Goal: Transaction & Acquisition: Subscribe to service/newsletter

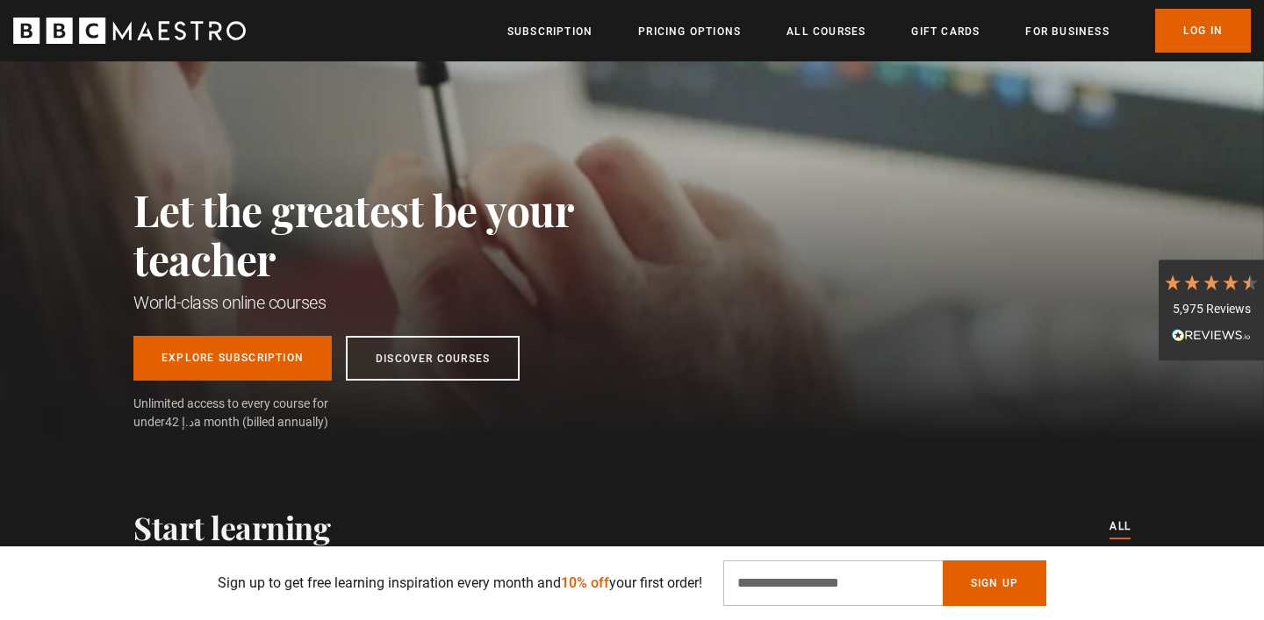
scroll to position [102, 0]
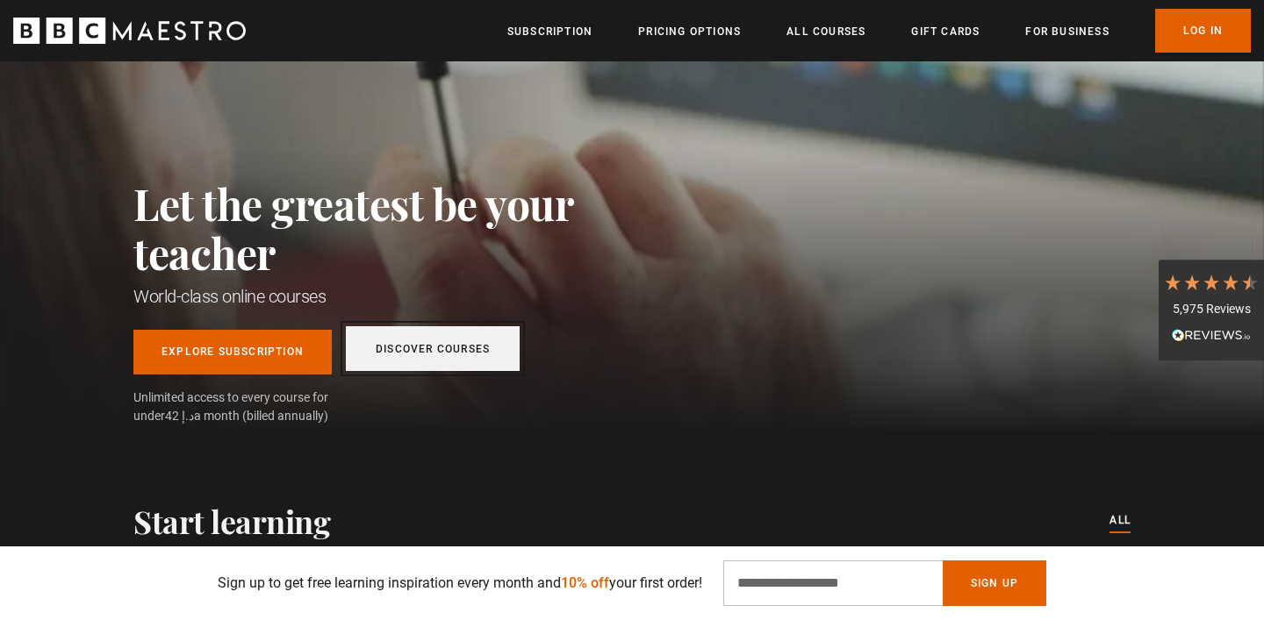
click at [480, 346] on link "Discover Courses" at bounding box center [433, 348] width 174 height 45
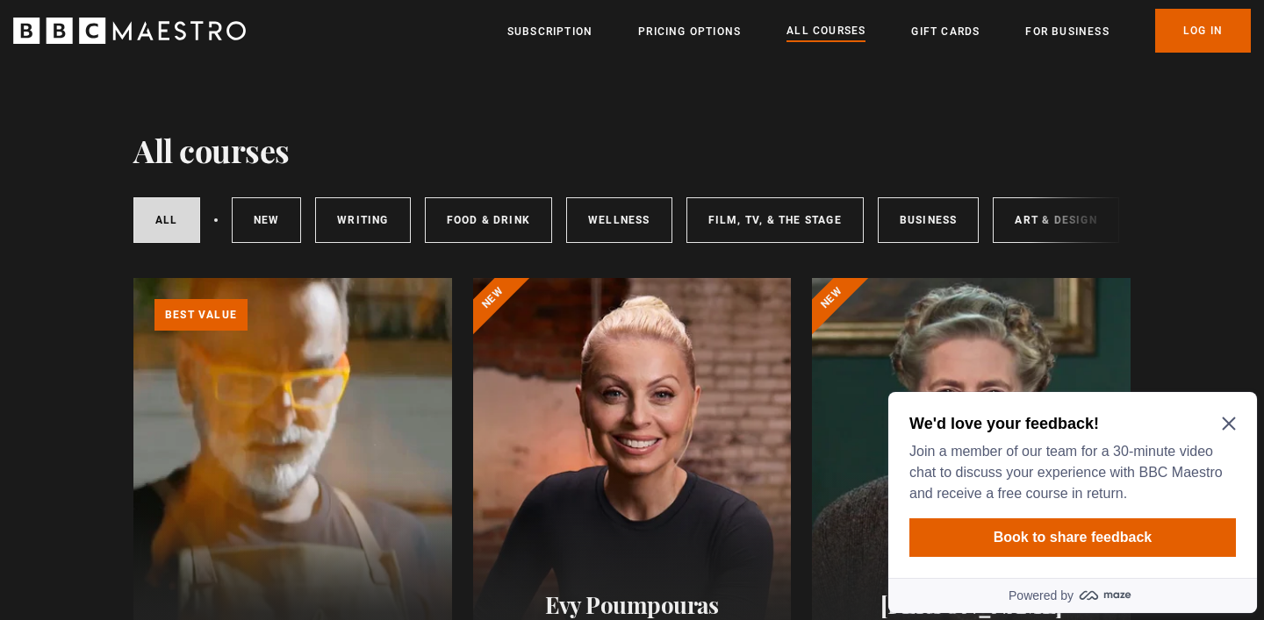
click at [1240, 426] on div "We'd love your feedback! Join a member of our team for a 30-minute video chat t…" at bounding box center [1072, 485] width 369 height 186
click at [1238, 426] on div "We'd love your feedback! Join a member of our team for a 30-minute video chat t…" at bounding box center [1072, 485] width 369 height 186
click at [1227, 420] on icon "Close Maze Prompt" at bounding box center [1229, 424] width 14 height 14
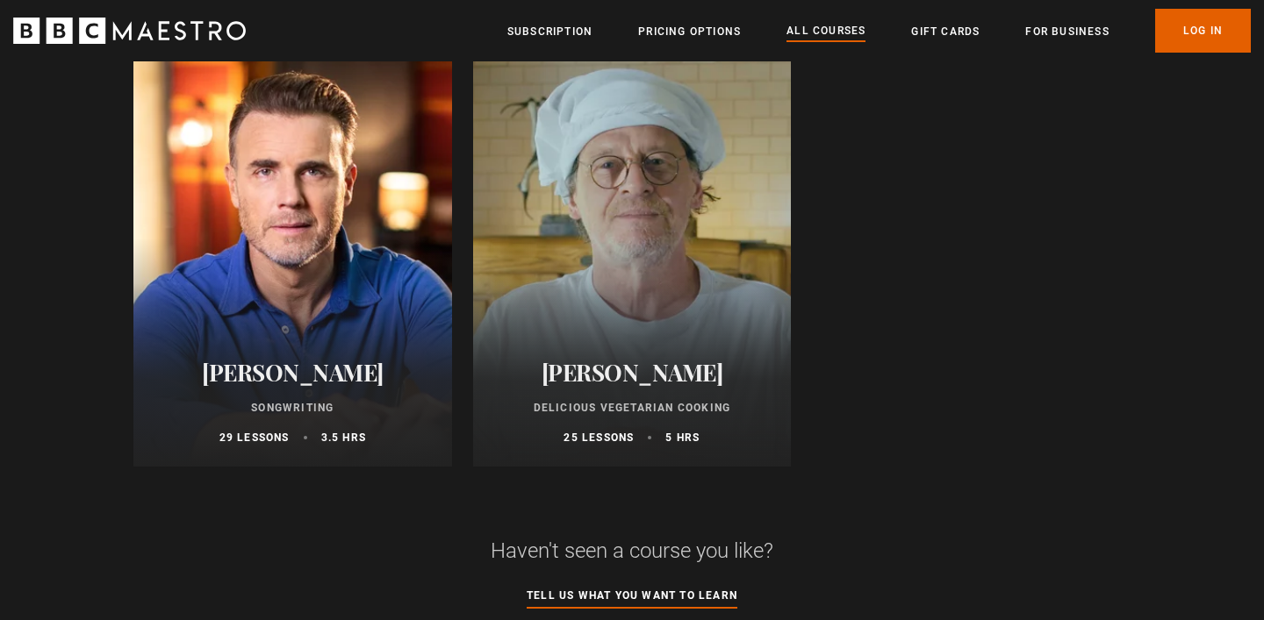
scroll to position [7488, 0]
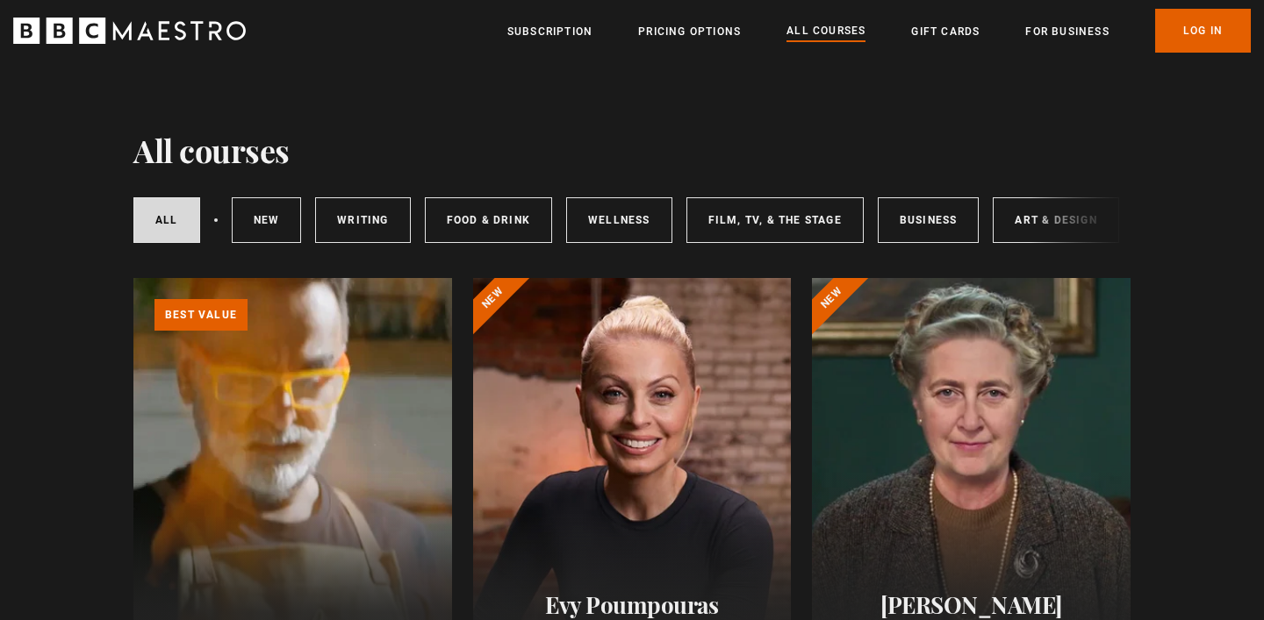
scroll to position [2047, 0]
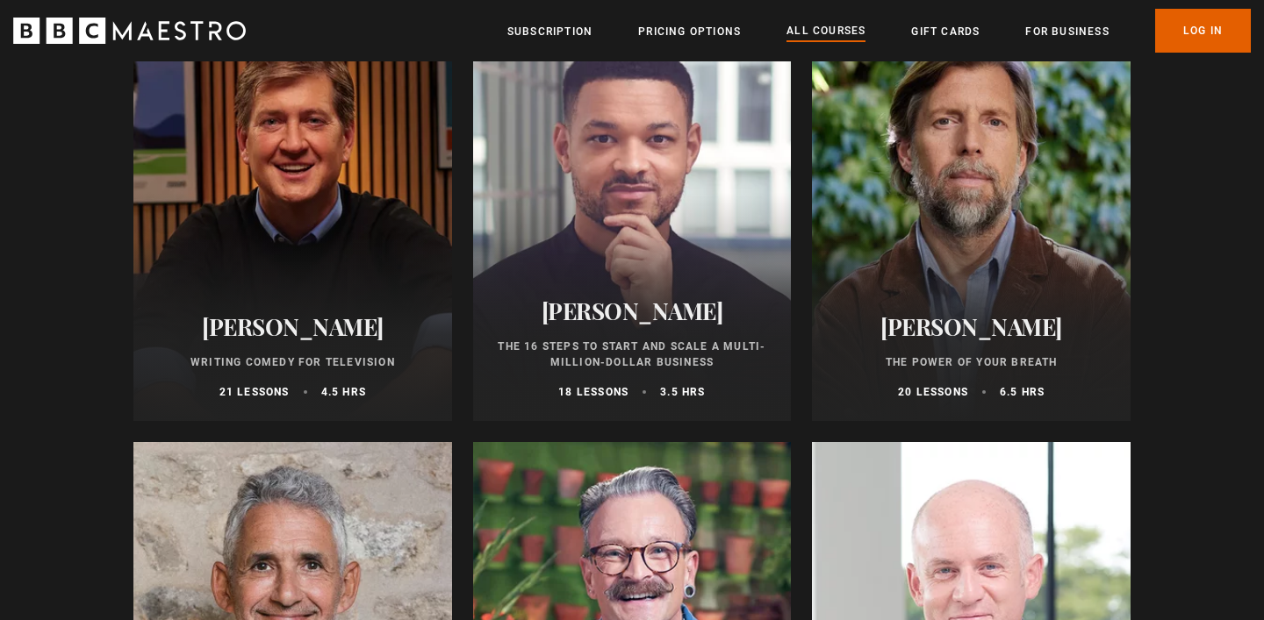
click at [676, 317] on h2 "[PERSON_NAME]" at bounding box center [632, 310] width 276 height 27
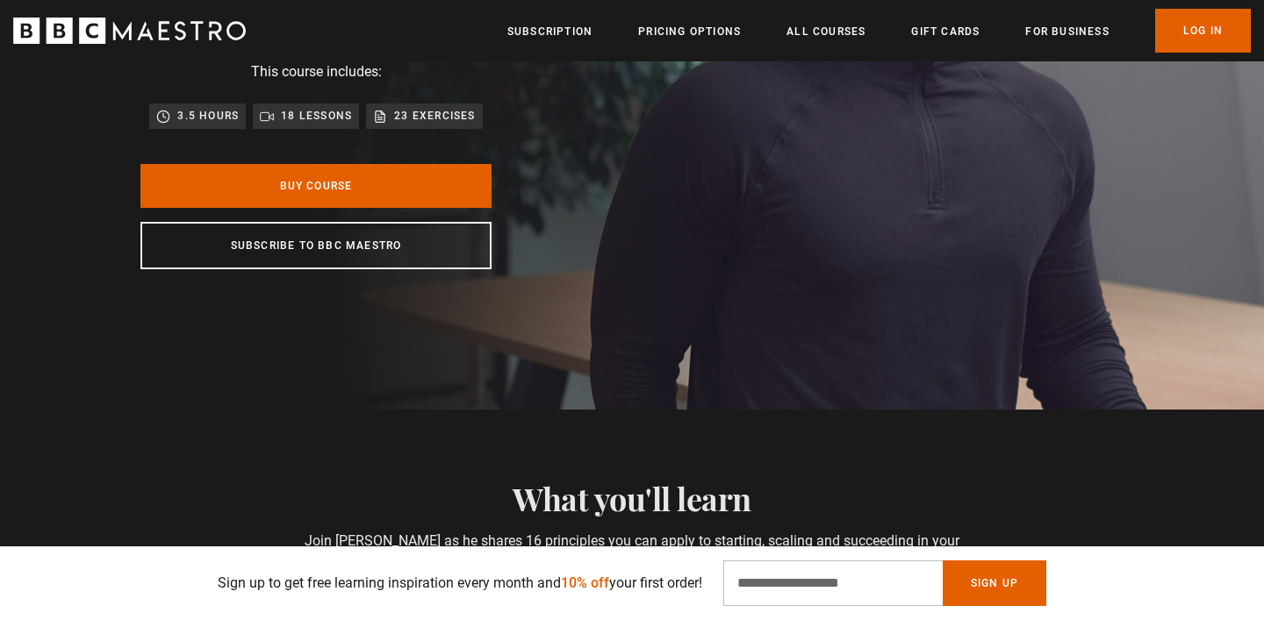
scroll to position [321, 0]
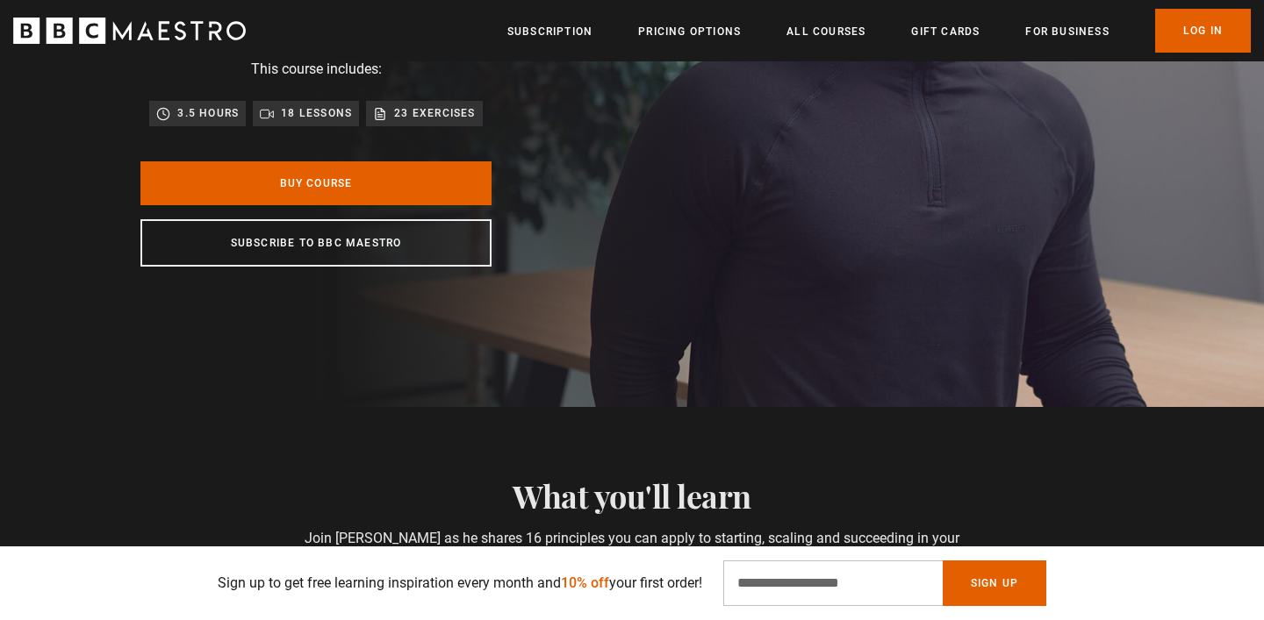
click at [317, 124] on div "18 lessons" at bounding box center [306, 113] width 106 height 25
click at [317, 111] on p "18 lessons" at bounding box center [316, 113] width 71 height 18
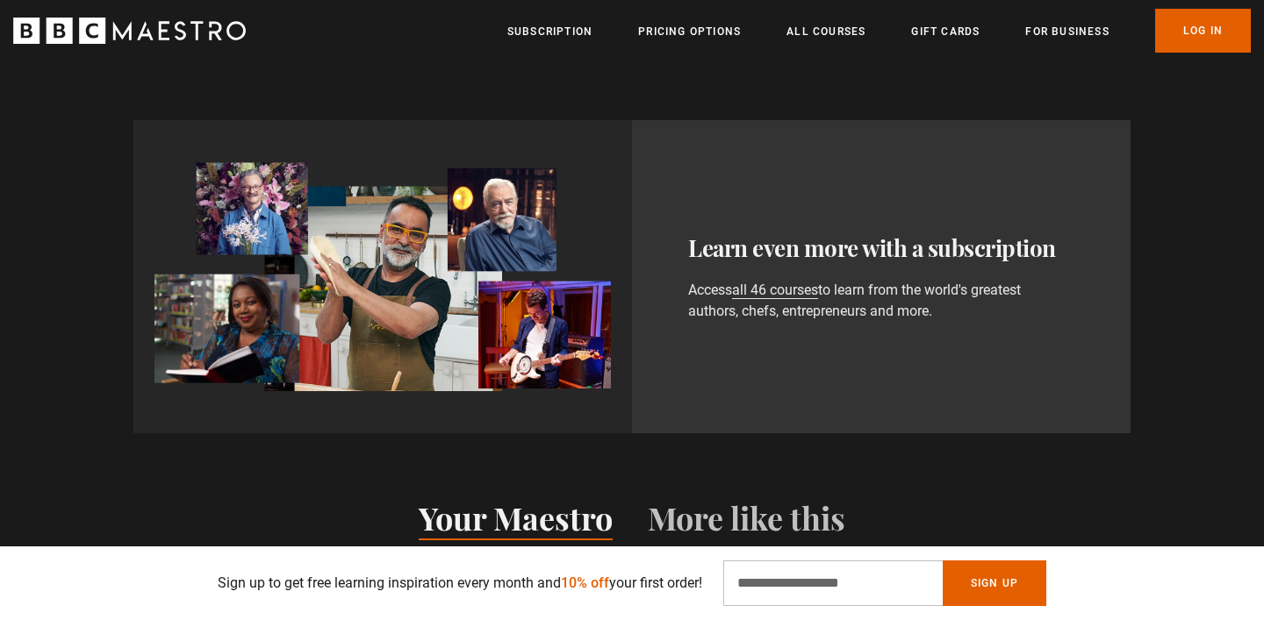
scroll to position [961, 0]
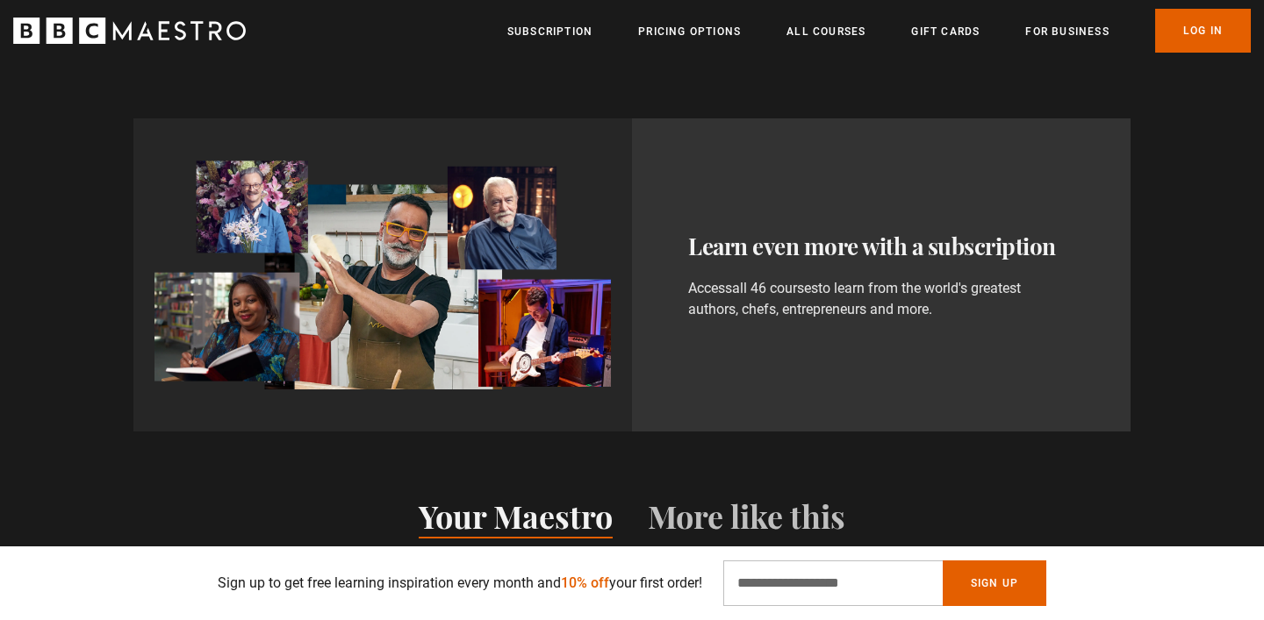
click at [770, 290] on link "all 46 courses" at bounding box center [775, 289] width 86 height 18
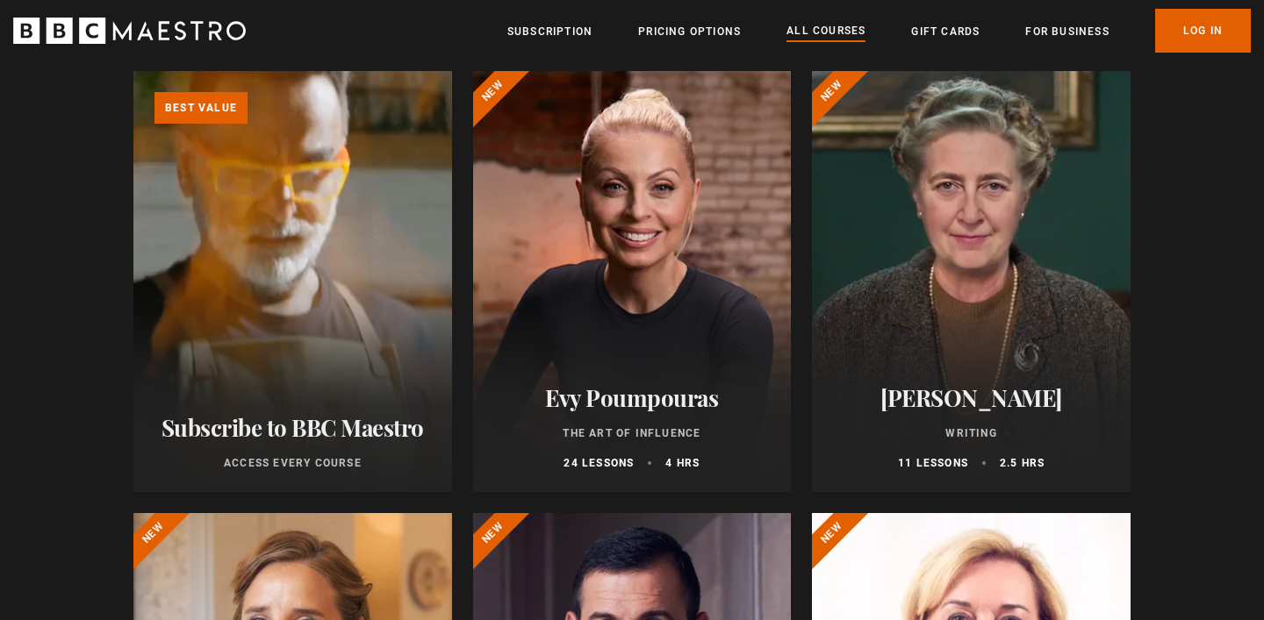
scroll to position [208, 0]
click at [133, 70] on link "Learn more about BBC Maestro" at bounding box center [133, 70] width 0 height 0
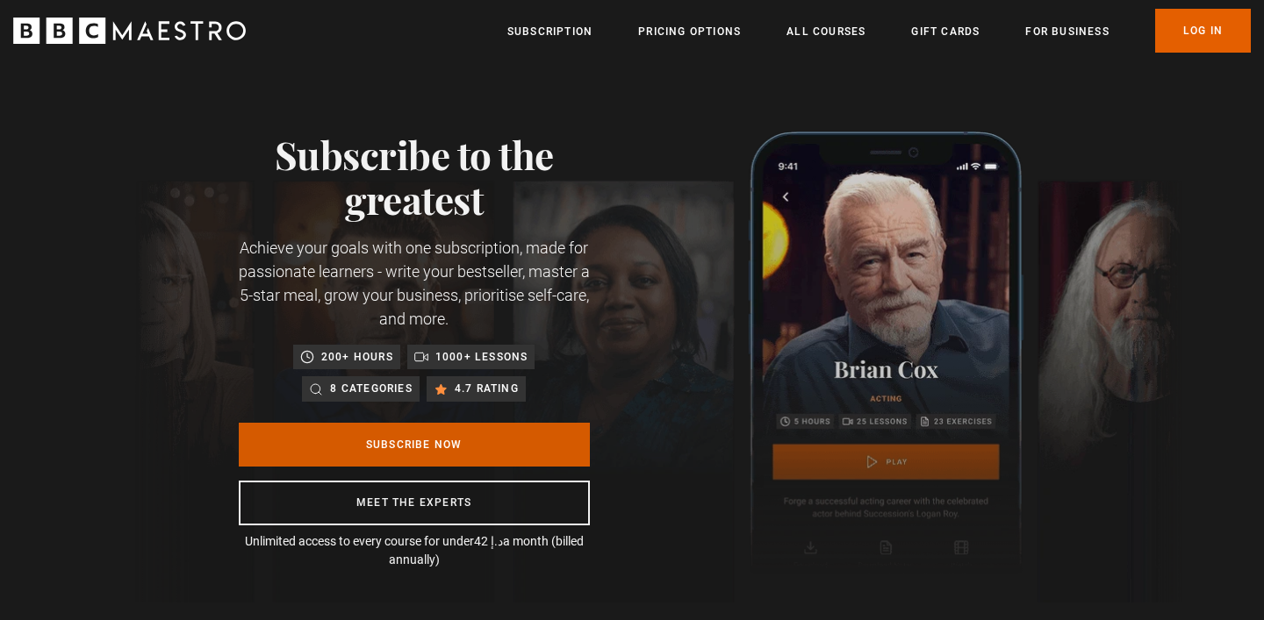
click at [378, 431] on link "Subscribe Now" at bounding box center [414, 445] width 351 height 44
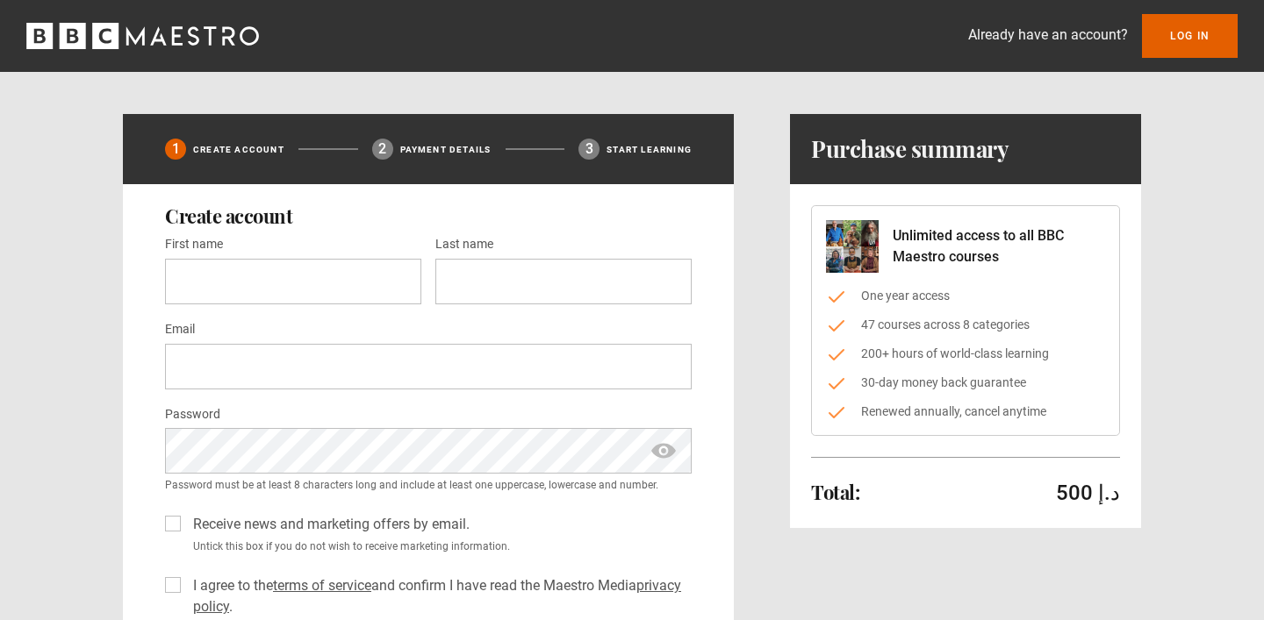
click at [222, 36] on icon "BBC Maestro" at bounding box center [142, 36] width 233 height 26
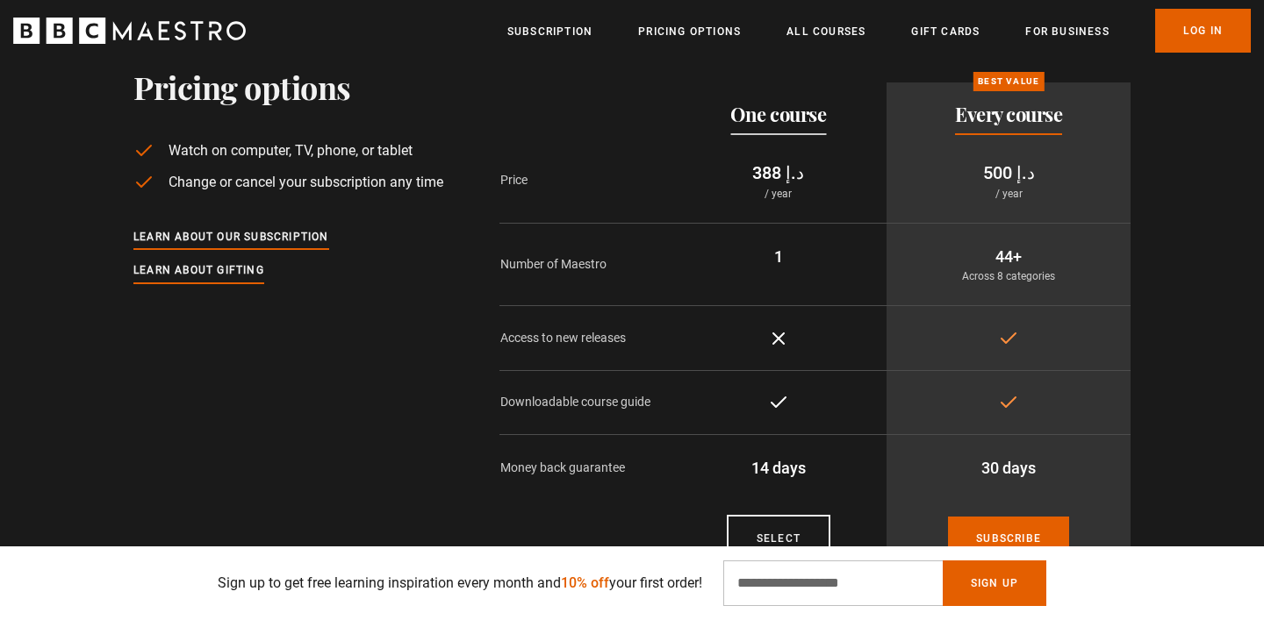
scroll to position [0, 690]
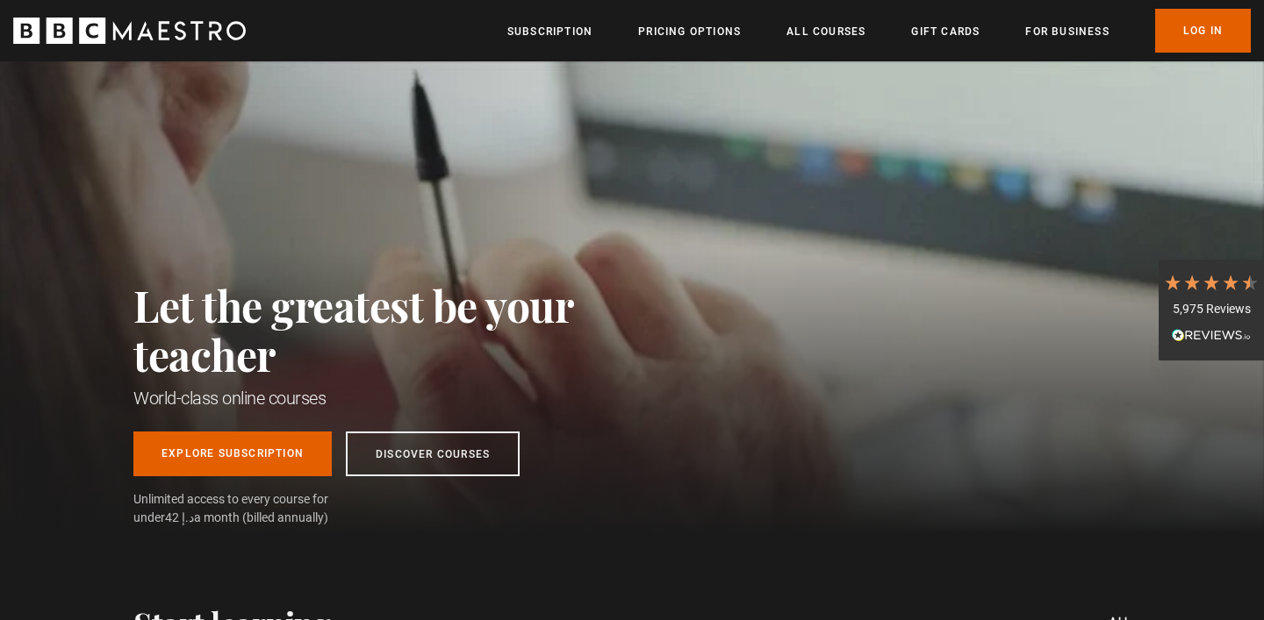
click at [232, 45] on div "Menu Close Subscription Pricing Options All Courses Gift Cards For business Alr…" at bounding box center [632, 31] width 1264 height 44
click at [228, 34] on icon "BBC Maestro" at bounding box center [235, 30] width 19 height 19
